Goal: Use online tool/utility

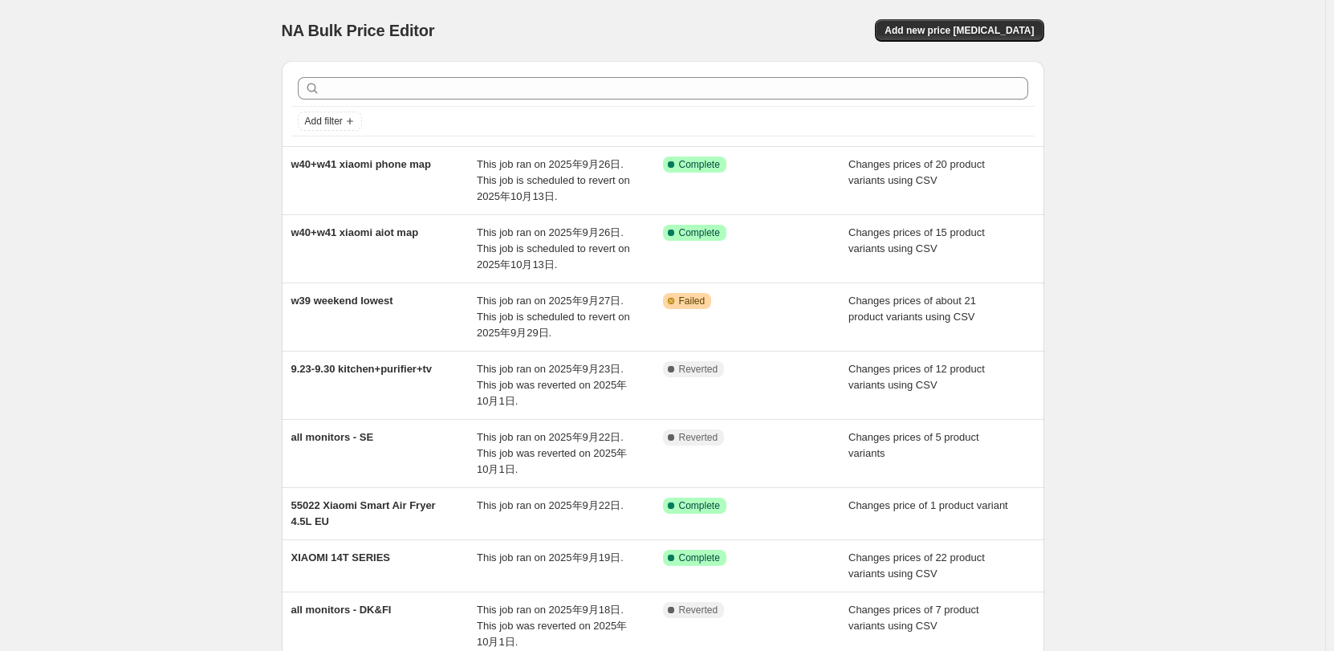
click at [238, 47] on div "NA Bulk Price Editor. This page is ready NA Bulk Price Editor Add new price [ME…" at bounding box center [662, 469] width 1325 height 939
click at [199, 457] on div "NA Bulk Price Editor. This page is ready NA Bulk Price Editor Add new price [ME…" at bounding box center [662, 469] width 1325 height 939
